Goal: Task Accomplishment & Management: Use online tool/utility

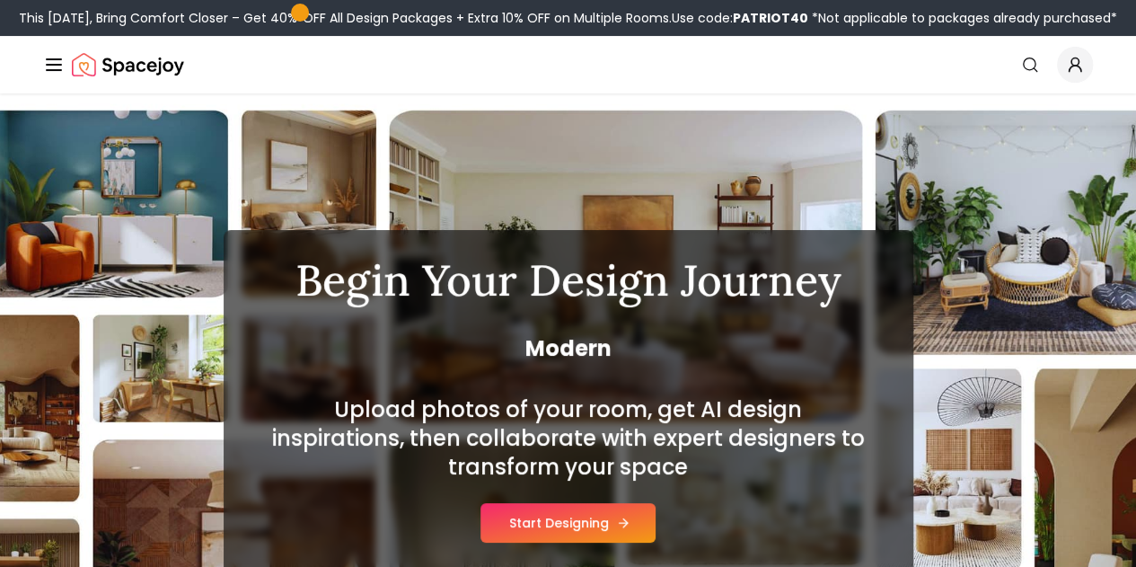
click at [568, 522] on button "Start Designing" at bounding box center [567, 523] width 175 height 40
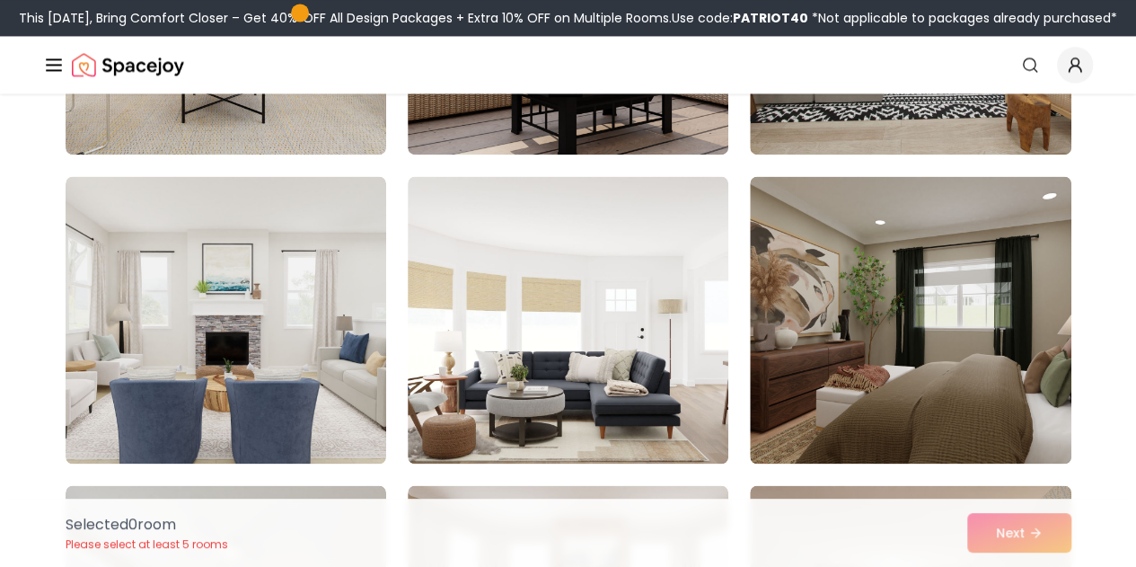
scroll to position [1320, 0]
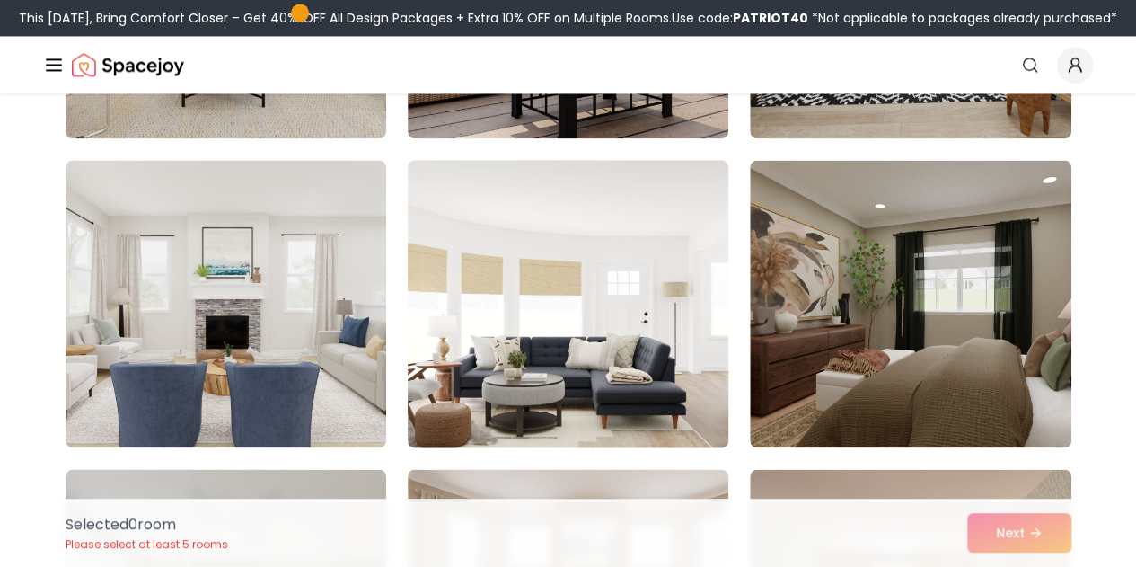
click at [585, 357] on img at bounding box center [568, 304] width 337 height 302
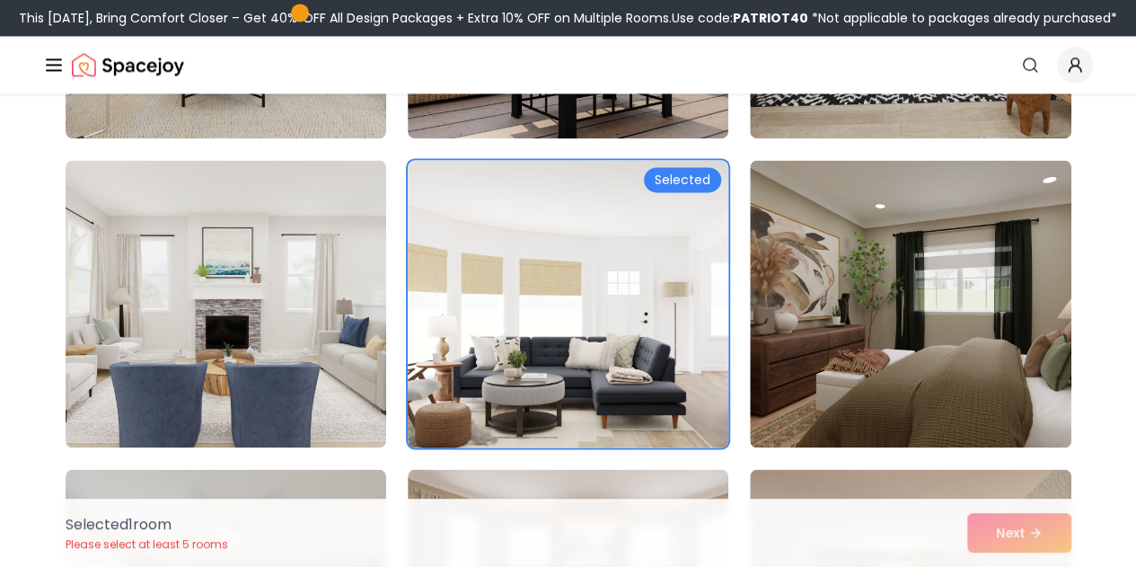
click at [585, 357] on img at bounding box center [568, 304] width 337 height 302
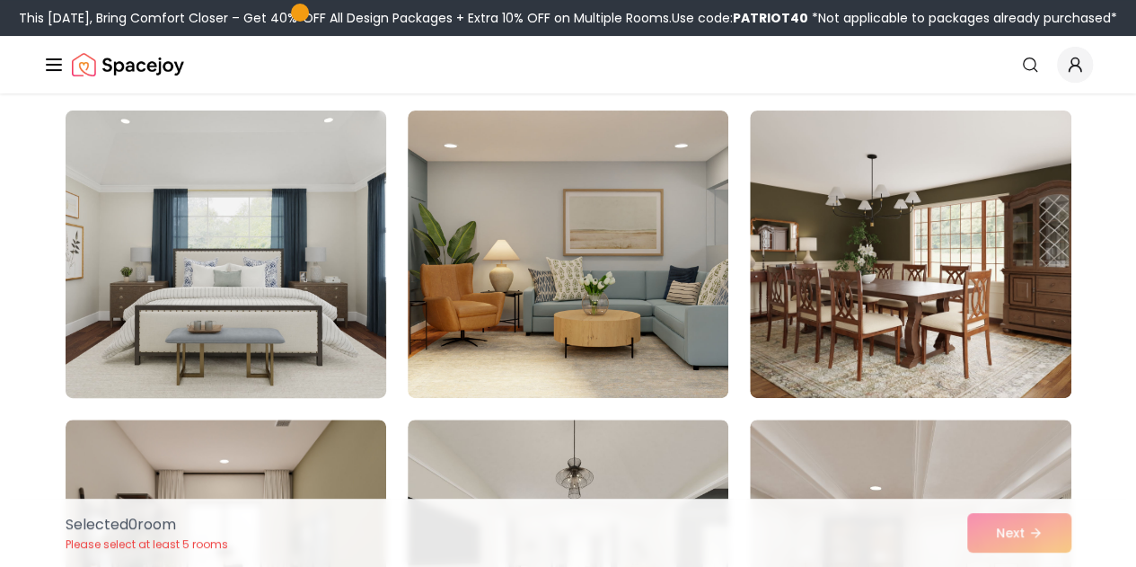
scroll to position [3532, 0]
click at [241, 216] on img at bounding box center [225, 253] width 337 height 302
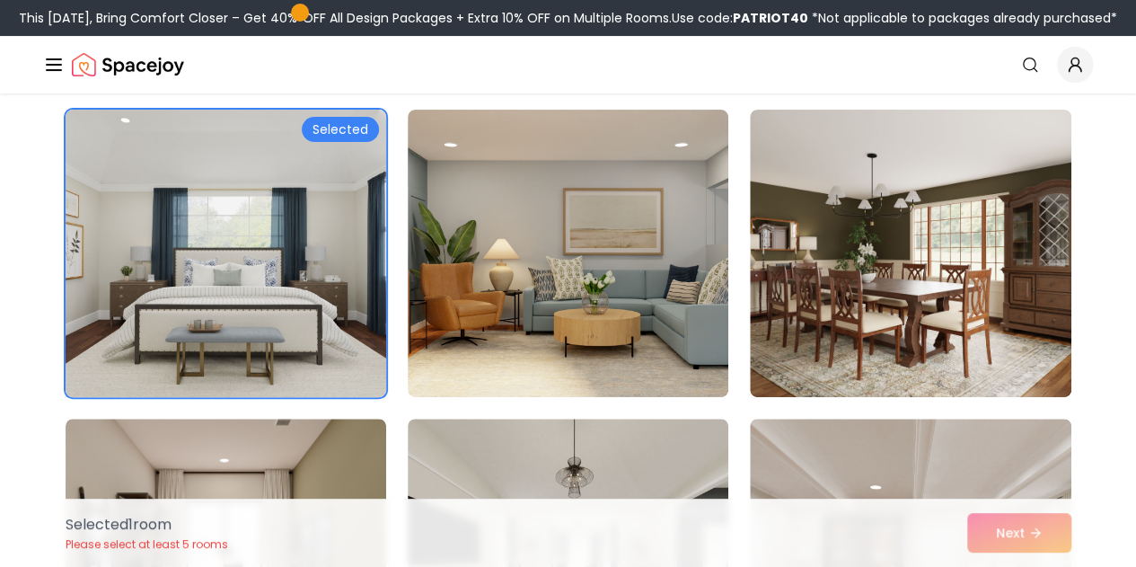
click at [241, 216] on img at bounding box center [225, 253] width 337 height 302
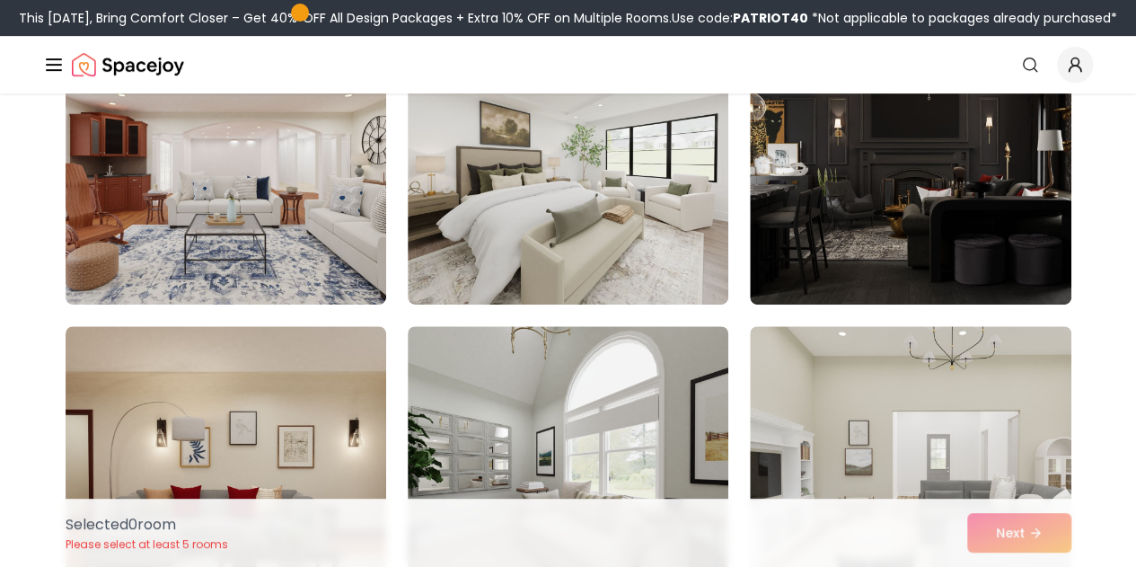
scroll to position [226, 0]
click at [241, 216] on img at bounding box center [226, 161] width 321 height 287
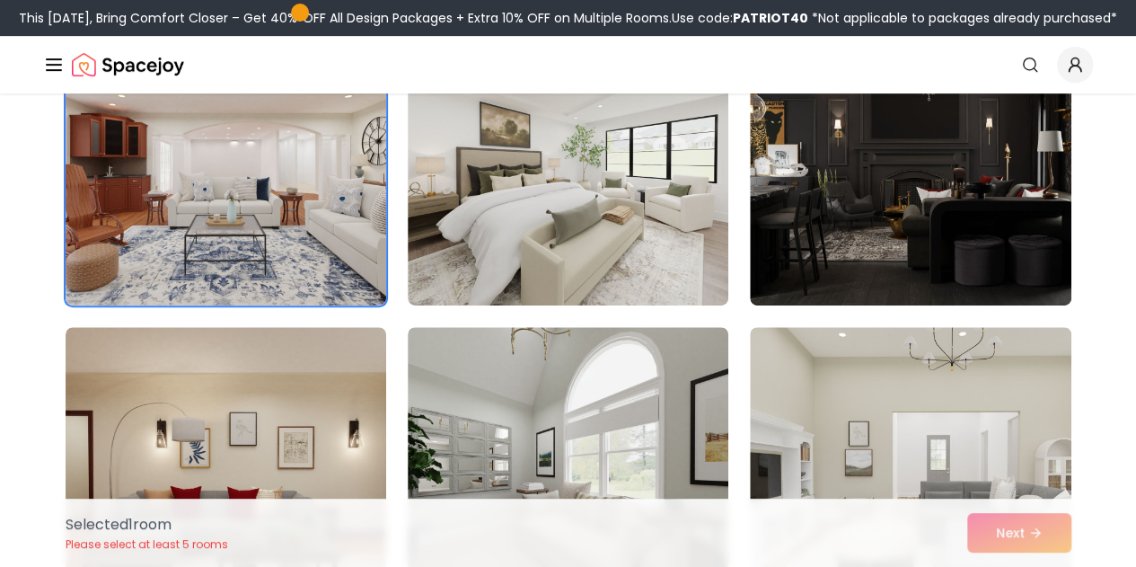
click at [241, 216] on img at bounding box center [226, 161] width 321 height 287
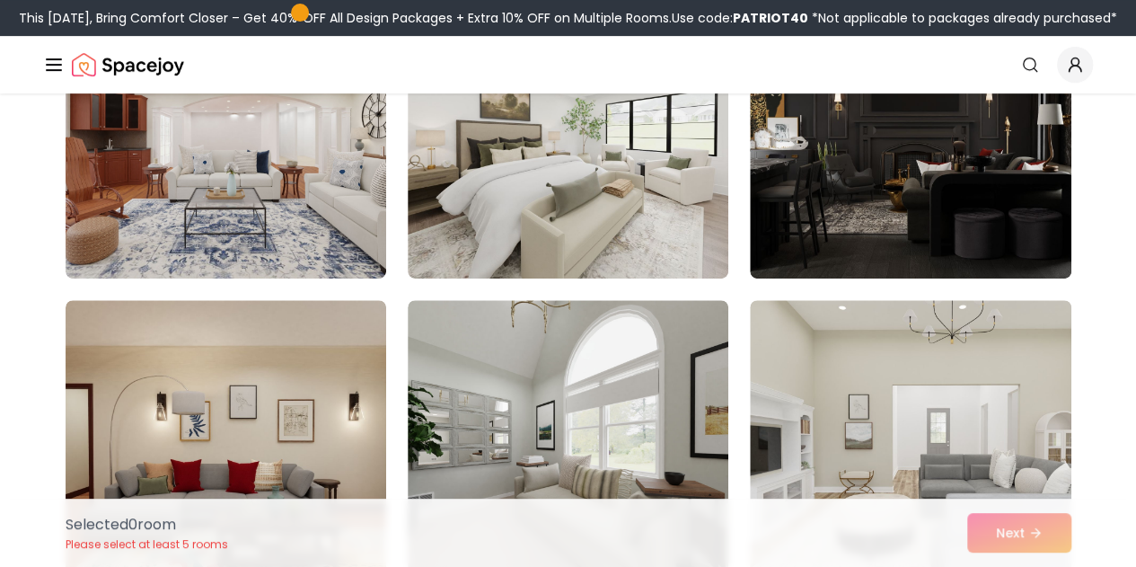
scroll to position [143, 0]
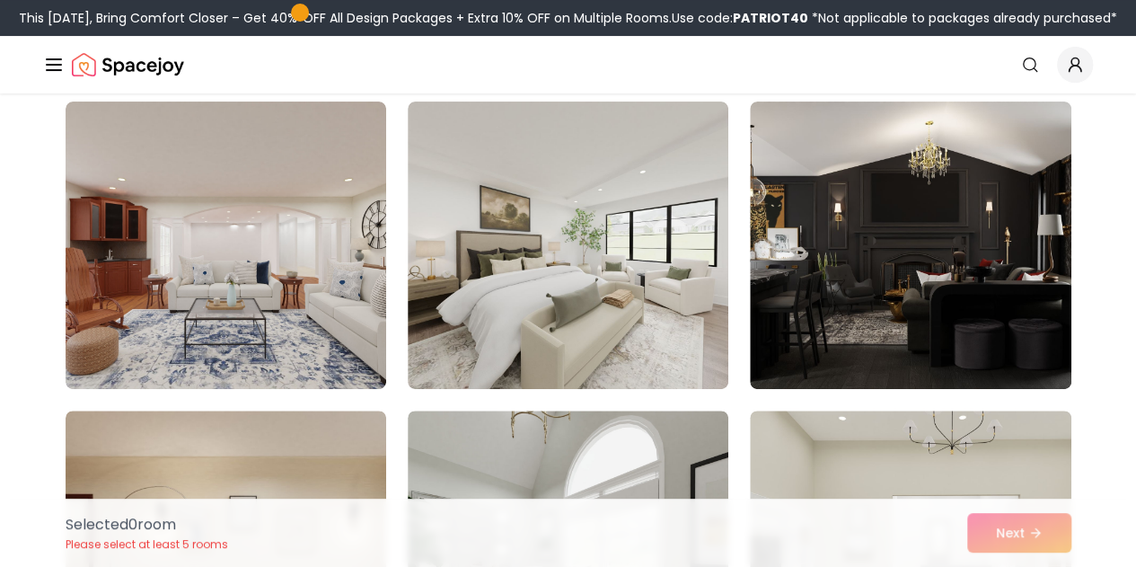
click at [241, 216] on img at bounding box center [226, 244] width 321 height 287
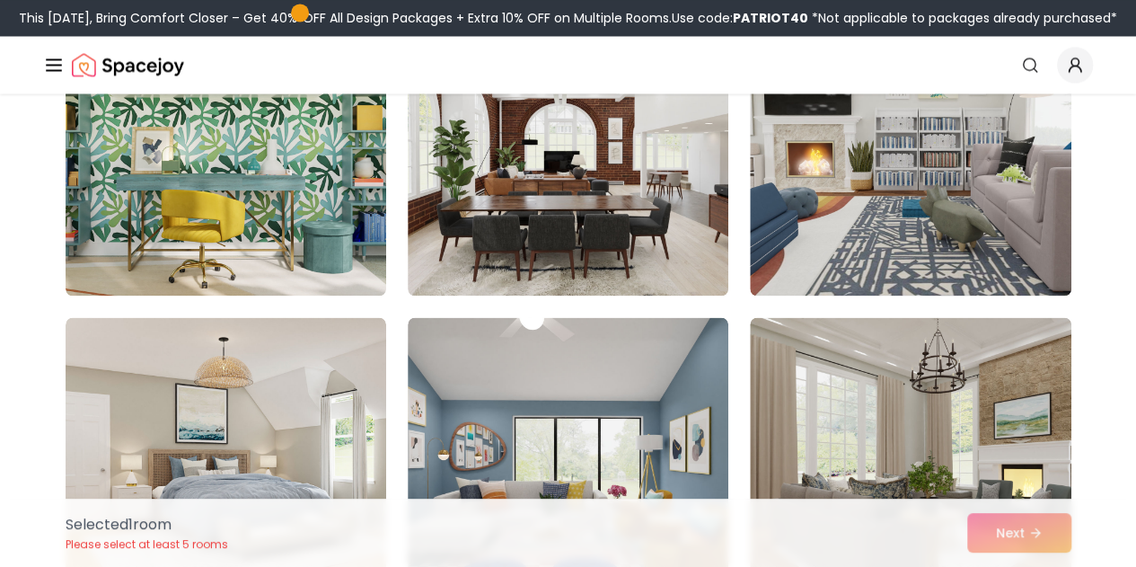
click at [241, 216] on img at bounding box center [226, 151] width 321 height 287
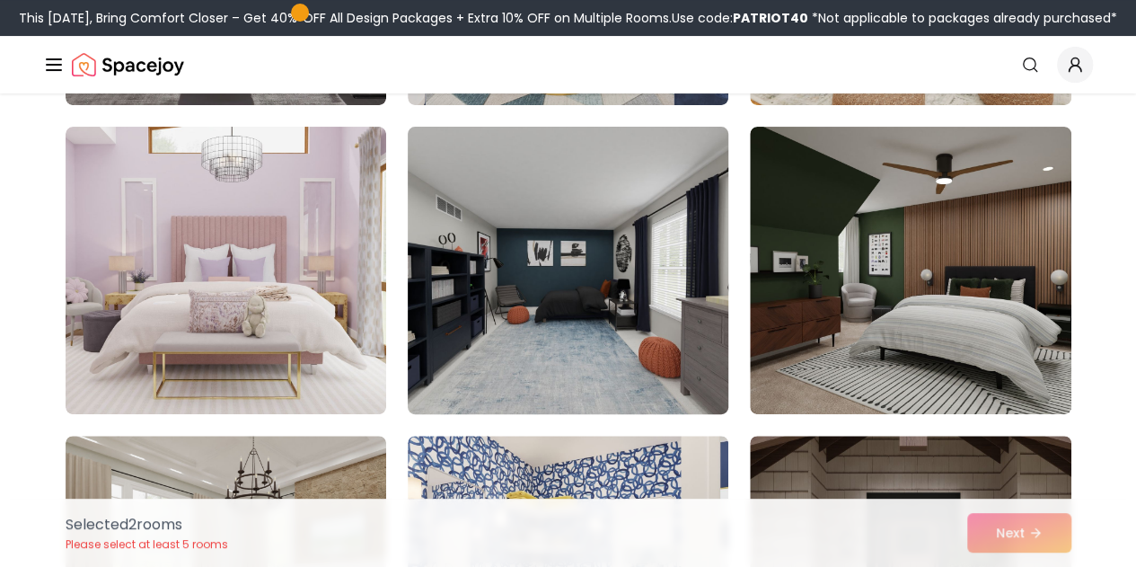
scroll to position [6900, 0]
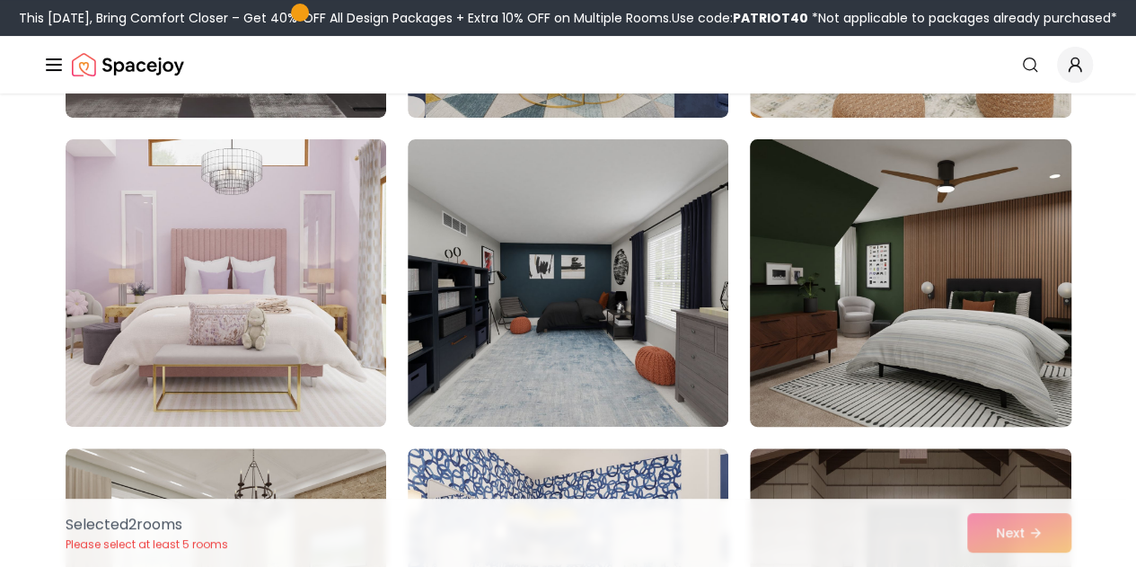
click at [989, 286] on img at bounding box center [910, 283] width 337 height 302
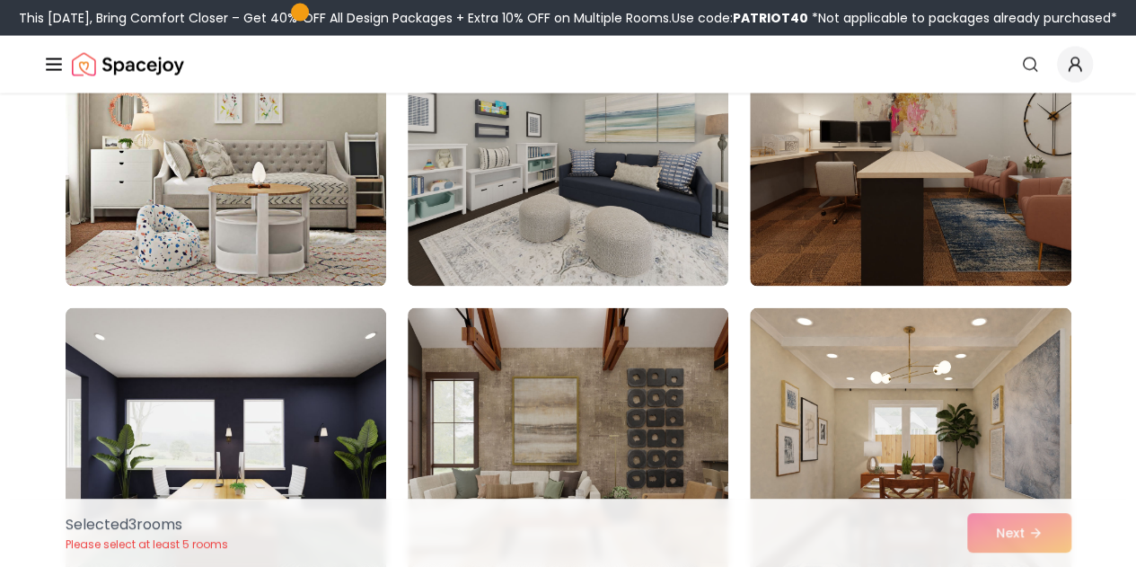
scroll to position [8790, 0]
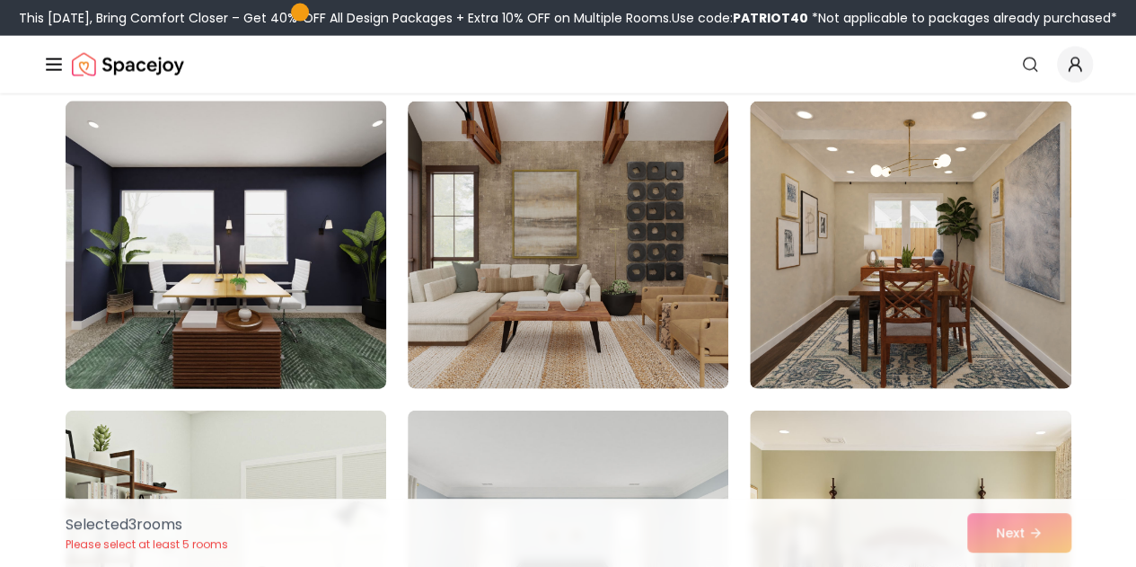
click at [260, 250] on img at bounding box center [225, 245] width 337 height 302
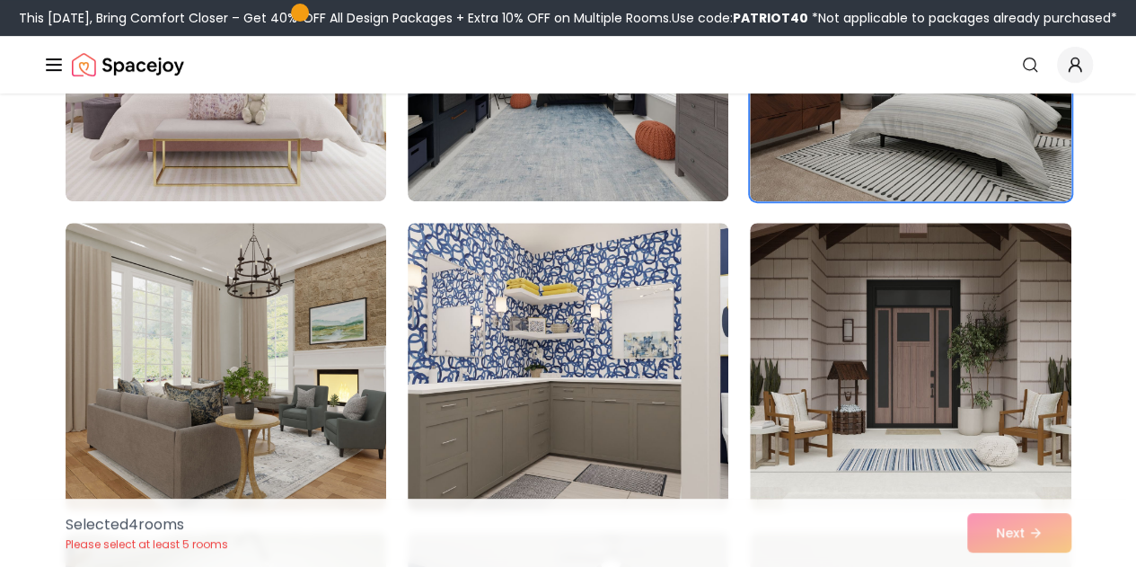
scroll to position [7124, 0]
click at [546, 336] on img at bounding box center [568, 367] width 321 height 287
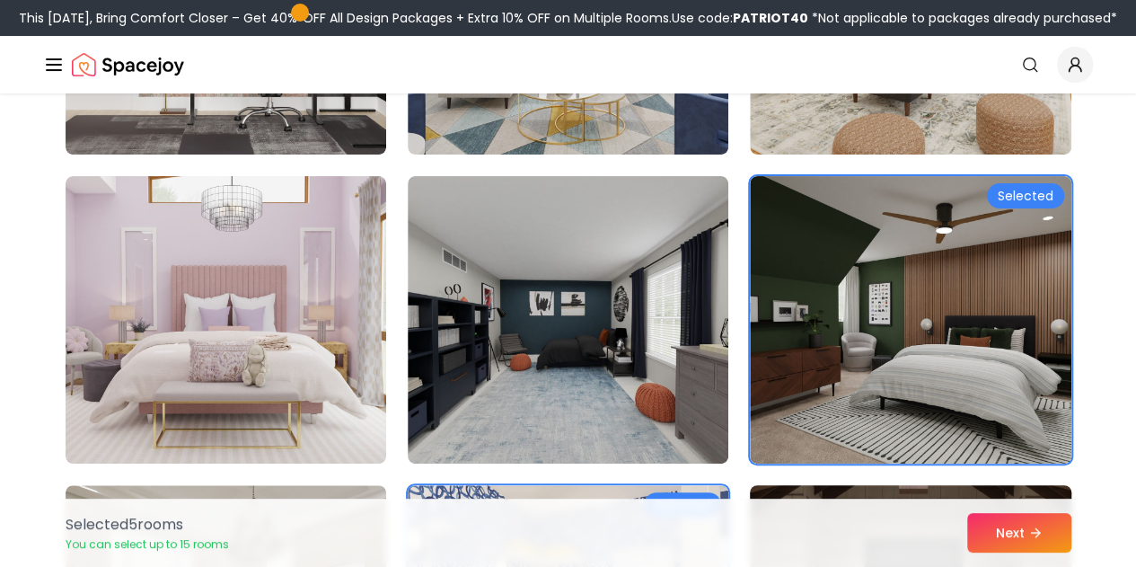
scroll to position [6838, 0]
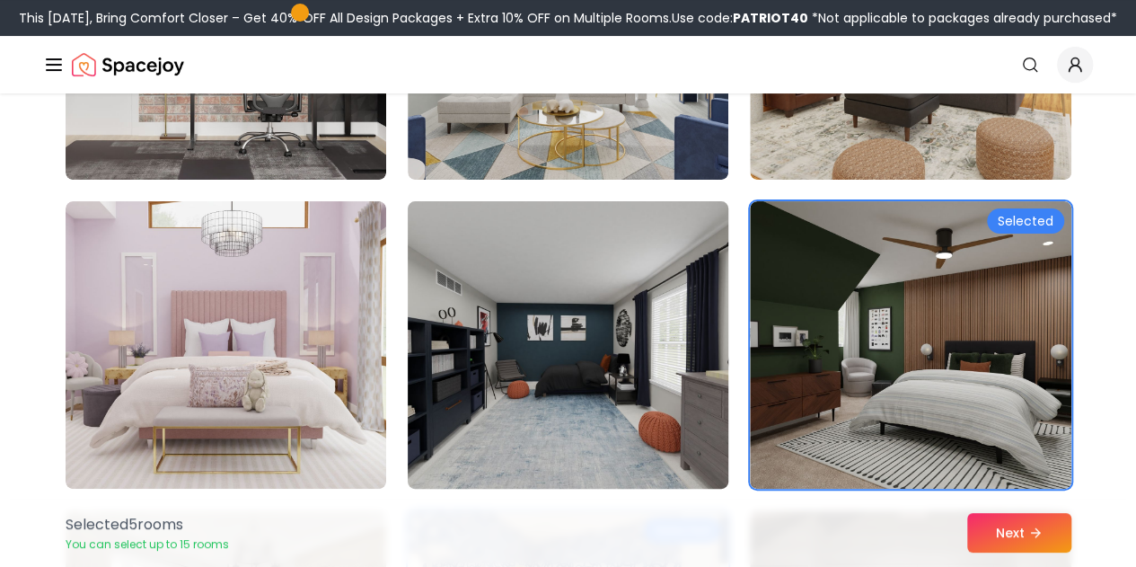
click at [578, 342] on img at bounding box center [568, 345] width 337 height 302
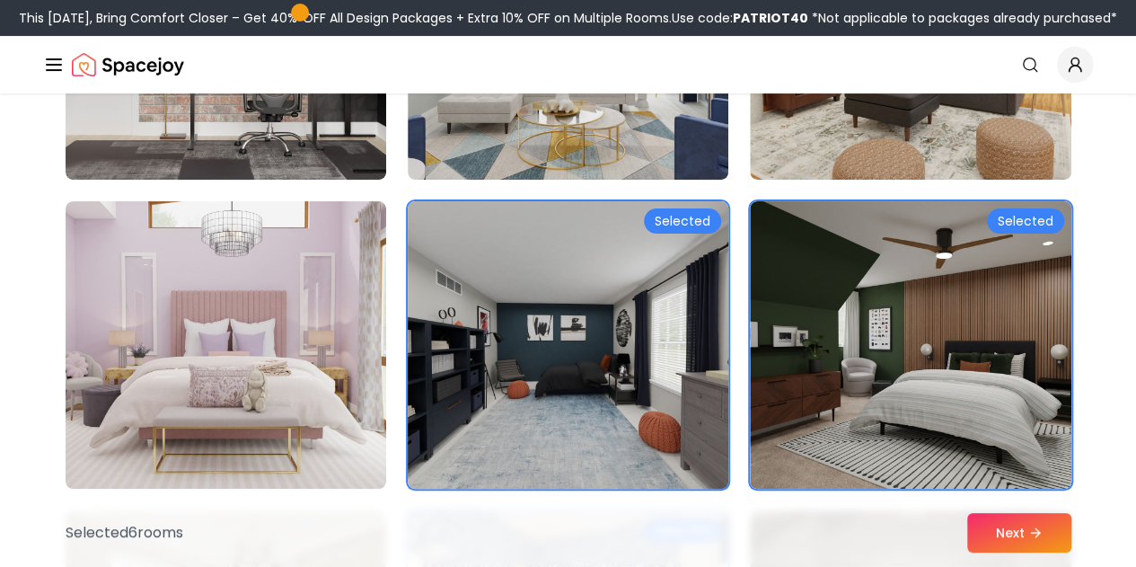
click at [578, 342] on img at bounding box center [568, 345] width 337 height 302
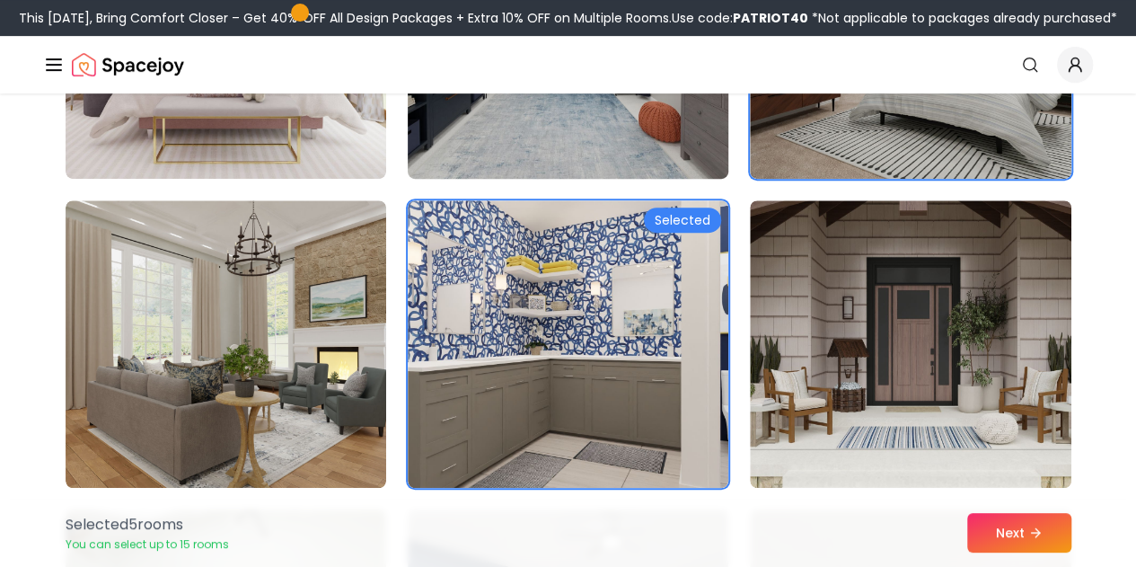
scroll to position [7242, 0]
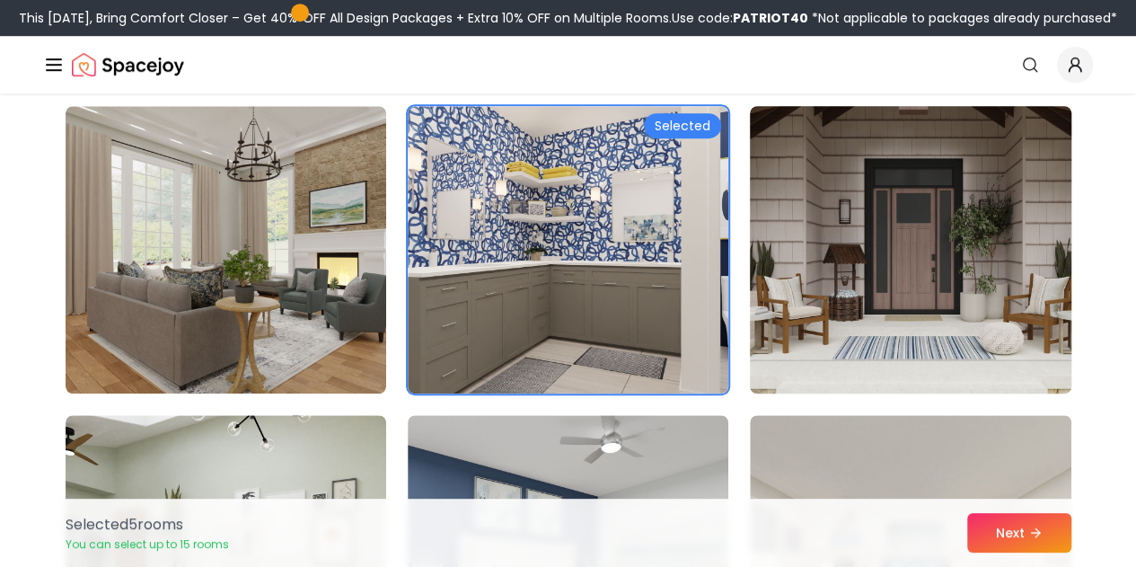
click at [903, 238] on img at bounding box center [910, 250] width 337 height 302
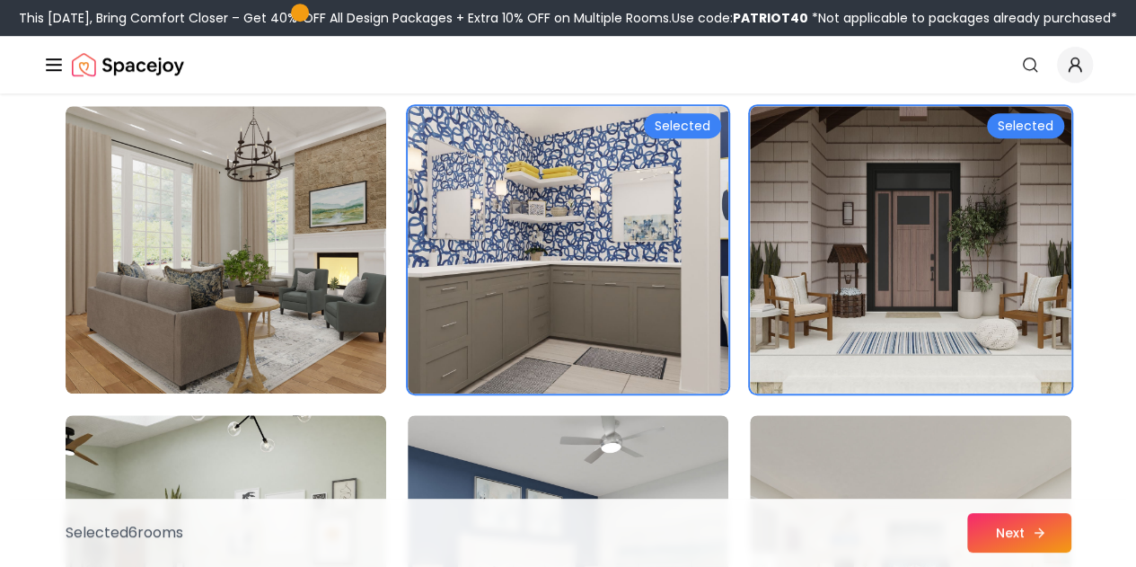
click at [1003, 531] on button "Next" at bounding box center [1019, 533] width 104 height 40
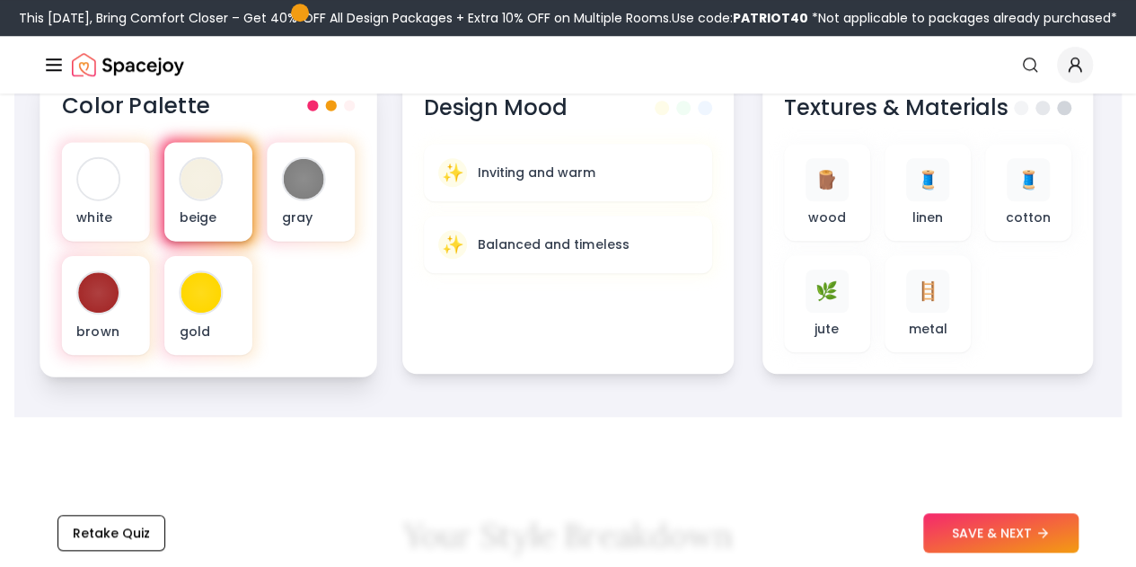
scroll to position [528, 0]
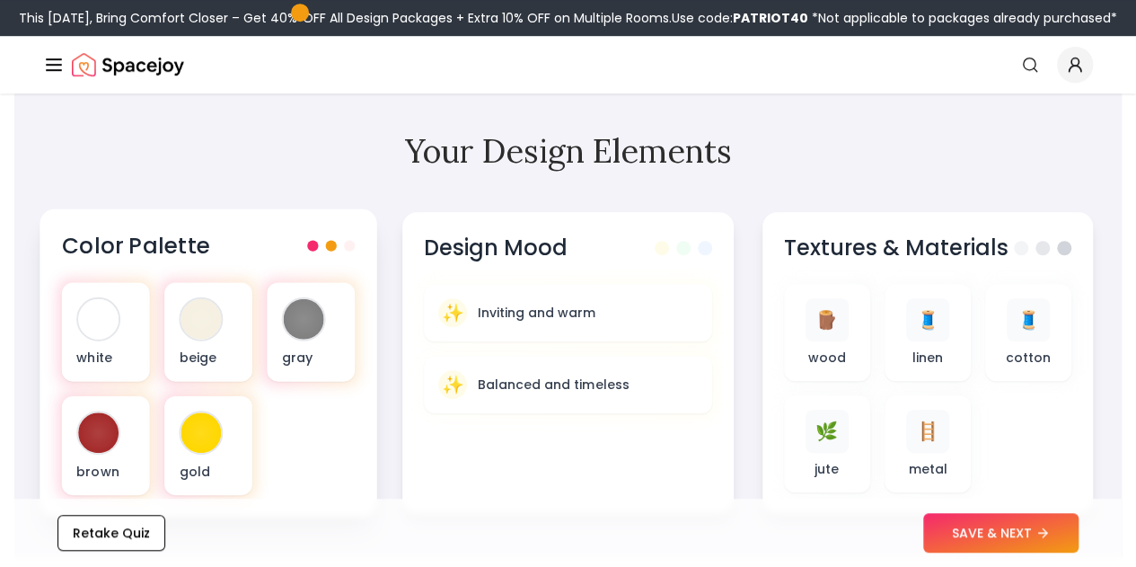
click at [320, 239] on div "Color Palette" at bounding box center [209, 246] width 294 height 30
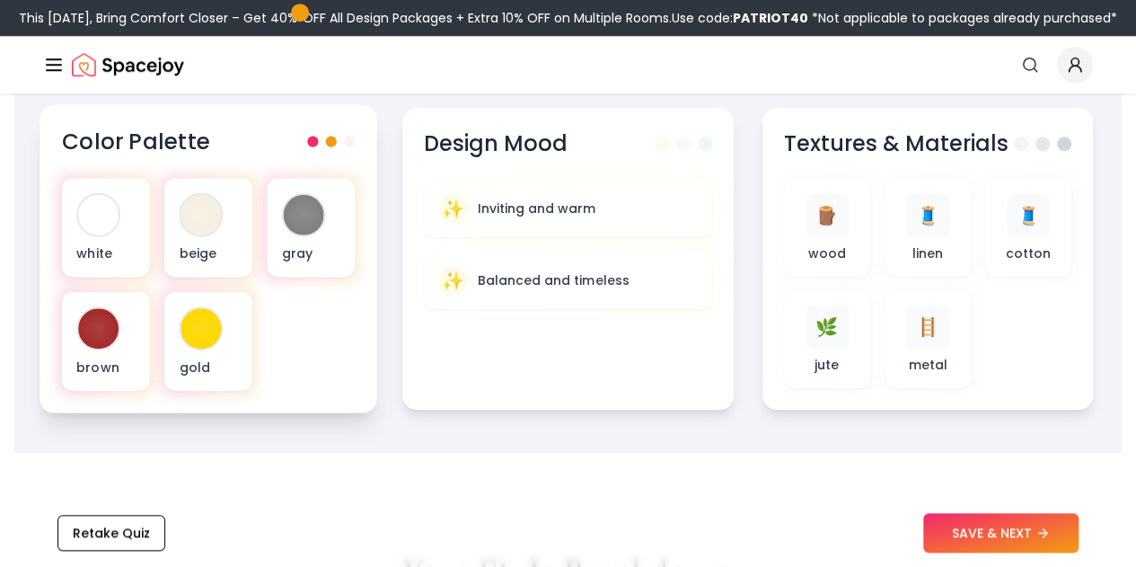
scroll to position [637, 0]
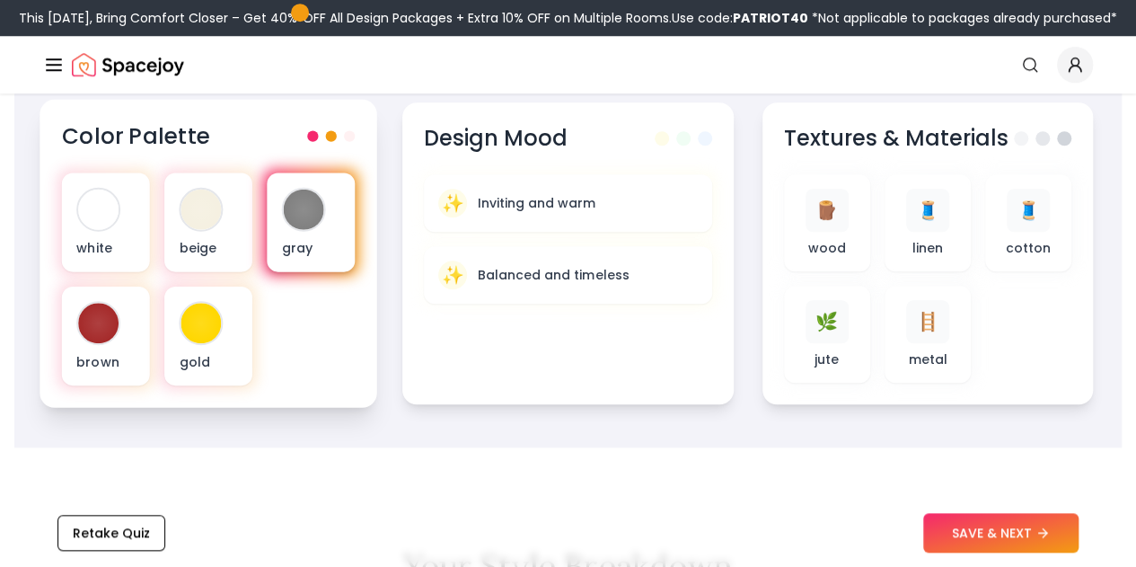
click at [309, 239] on p "gray" at bounding box center [311, 248] width 58 height 18
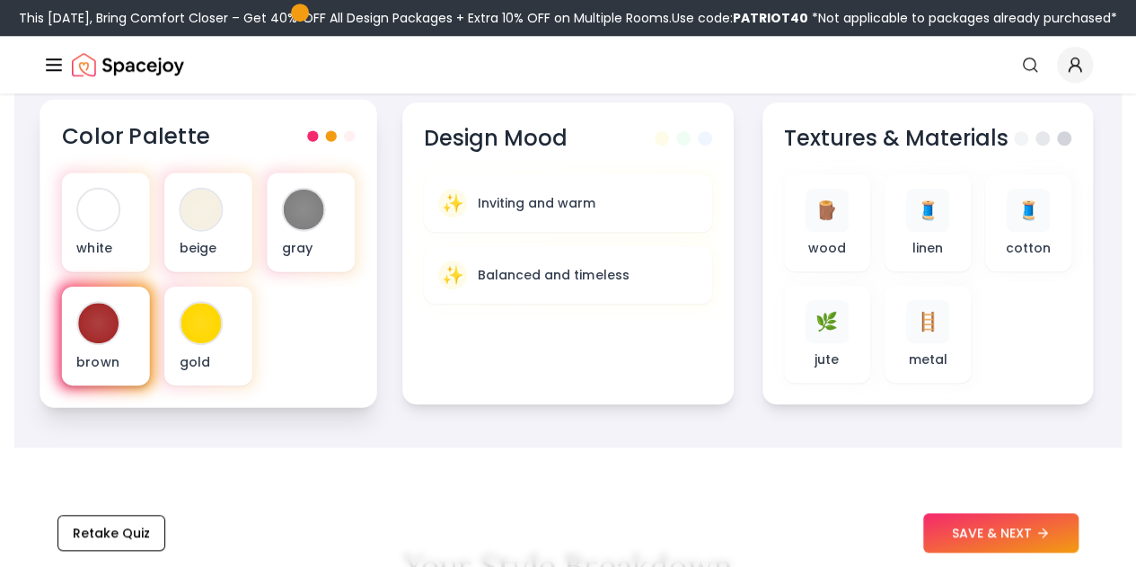
click at [104, 354] on p "brown" at bounding box center [105, 361] width 58 height 18
click at [102, 331] on div at bounding box center [98, 323] width 40 height 40
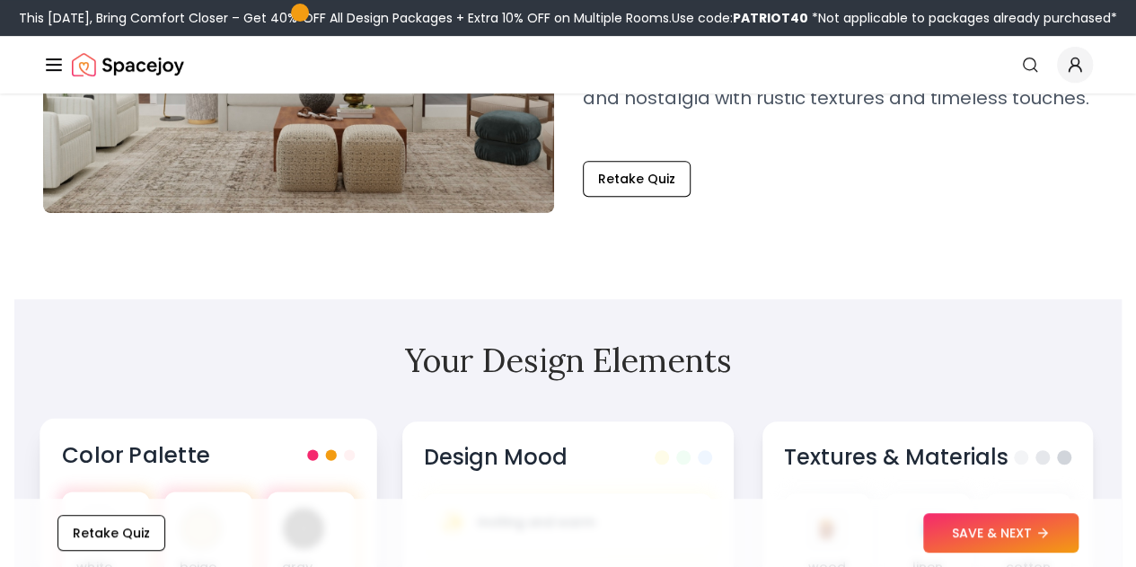
scroll to position [323, 0]
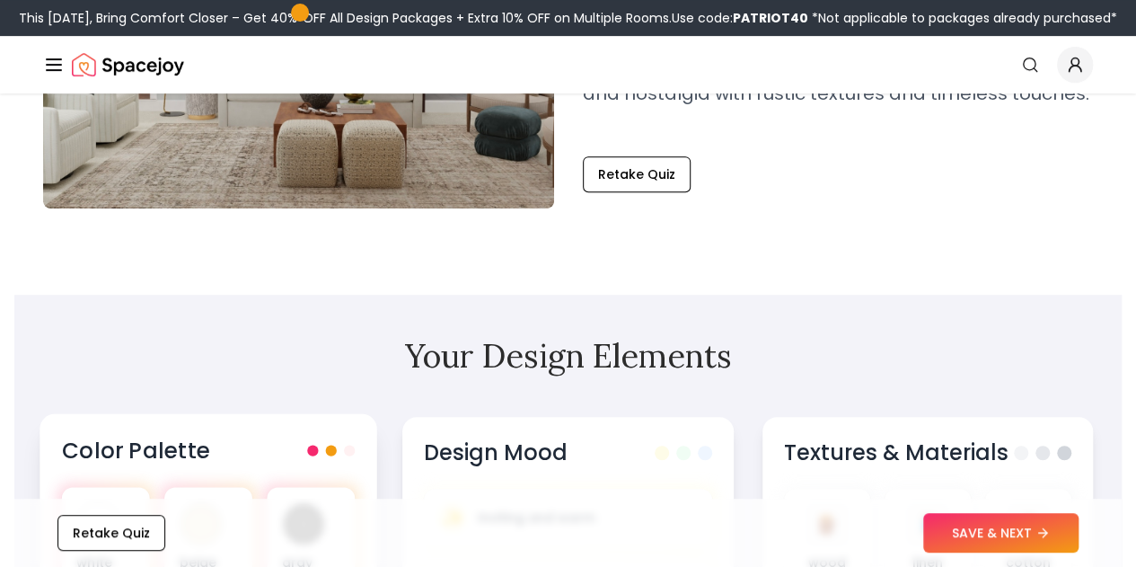
click at [156, 478] on div "Color Palette white beige gray brown gold" at bounding box center [209, 568] width 338 height 308
click at [286, 474] on div "Color Palette white beige gray brown gold" at bounding box center [209, 568] width 338 height 308
click at [323, 459] on div "Color Palette" at bounding box center [209, 450] width 294 height 30
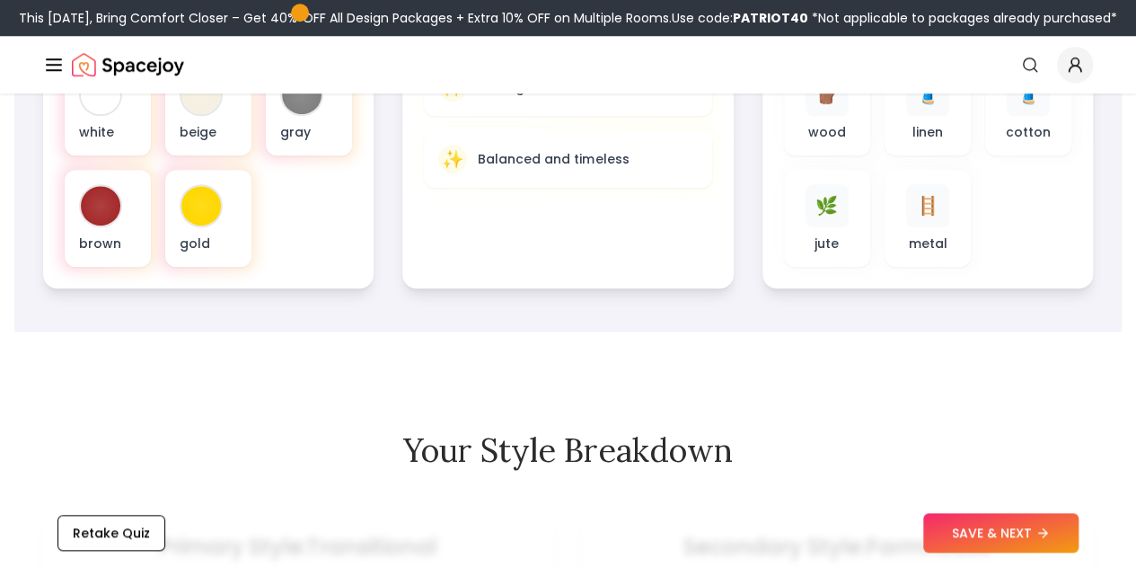
scroll to position [757, 0]
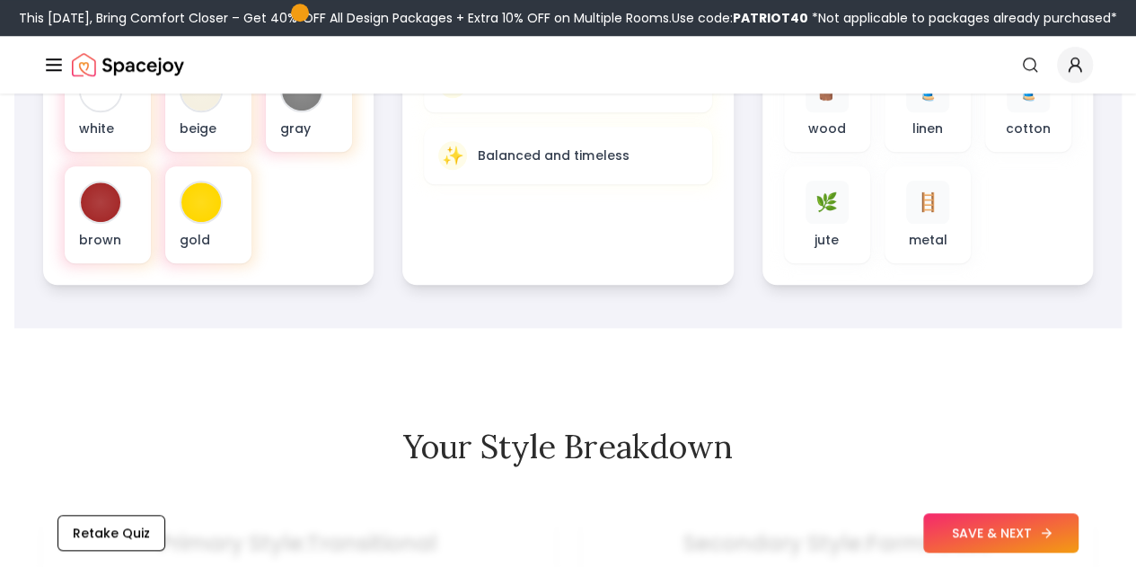
click at [971, 524] on button "SAVE & NEXT" at bounding box center [1000, 533] width 155 height 40
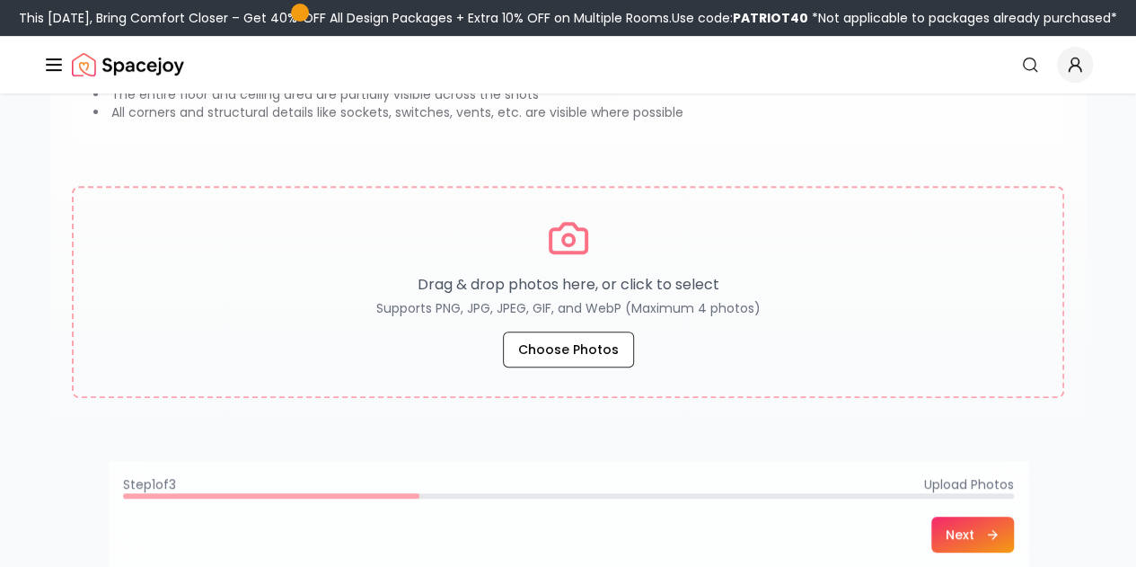
scroll to position [280, 0]
